Goal: Task Accomplishment & Management: Manage account settings

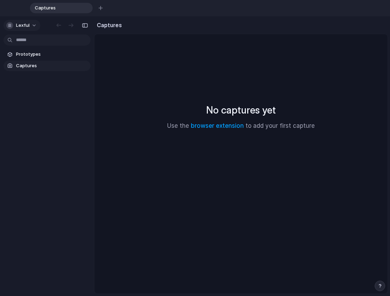
click at [35, 27] on button "Lexful" at bounding box center [21, 25] width 37 height 11
click at [28, 42] on span "Settings" at bounding box center [25, 41] width 19 height 7
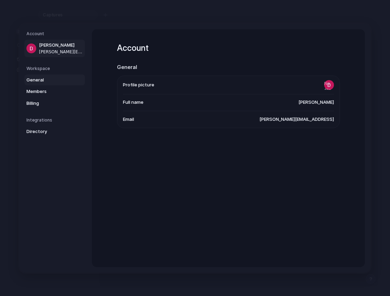
click at [41, 78] on span "General" at bounding box center [48, 79] width 45 height 7
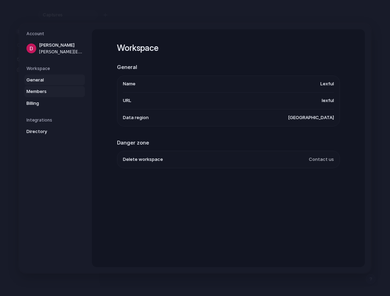
click at [36, 95] on link "Members" at bounding box center [54, 91] width 61 height 11
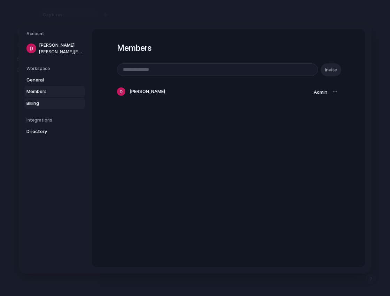
click at [36, 106] on span "Billing" at bounding box center [48, 103] width 45 height 7
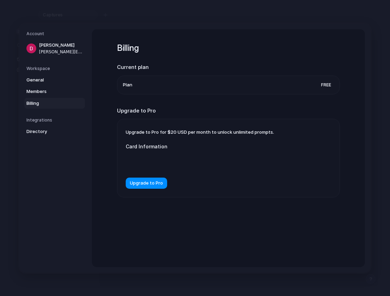
click at [40, 118] on h5 "Integrations" at bounding box center [55, 120] width 59 height 6
click at [40, 132] on span "Directory" at bounding box center [48, 131] width 45 height 7
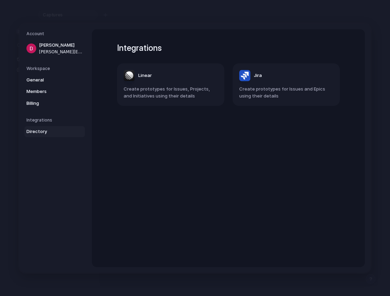
click at [40, 132] on span "Directory" at bounding box center [48, 131] width 45 height 7
click at [41, 121] on h5 "Integrations" at bounding box center [55, 120] width 59 height 6
click at [35, 100] on span "Billing" at bounding box center [48, 103] width 45 height 7
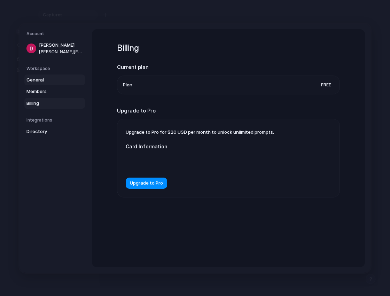
click at [41, 78] on span "General" at bounding box center [48, 79] width 45 height 7
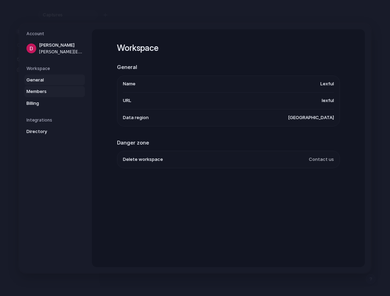
click at [36, 90] on span "Members" at bounding box center [48, 91] width 45 height 7
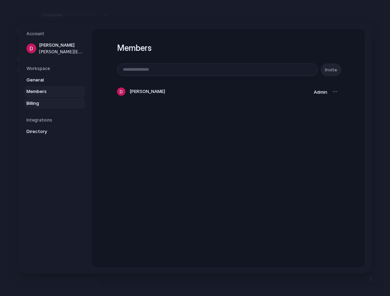
click at [32, 100] on span "Billing" at bounding box center [48, 103] width 45 height 7
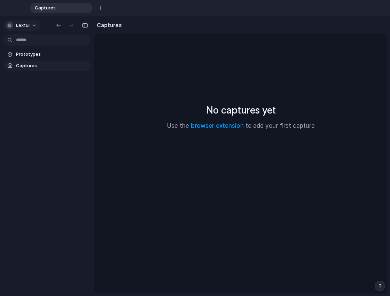
click at [34, 24] on button "Lexful" at bounding box center [21, 25] width 37 height 11
